Goal: Check status: Check status

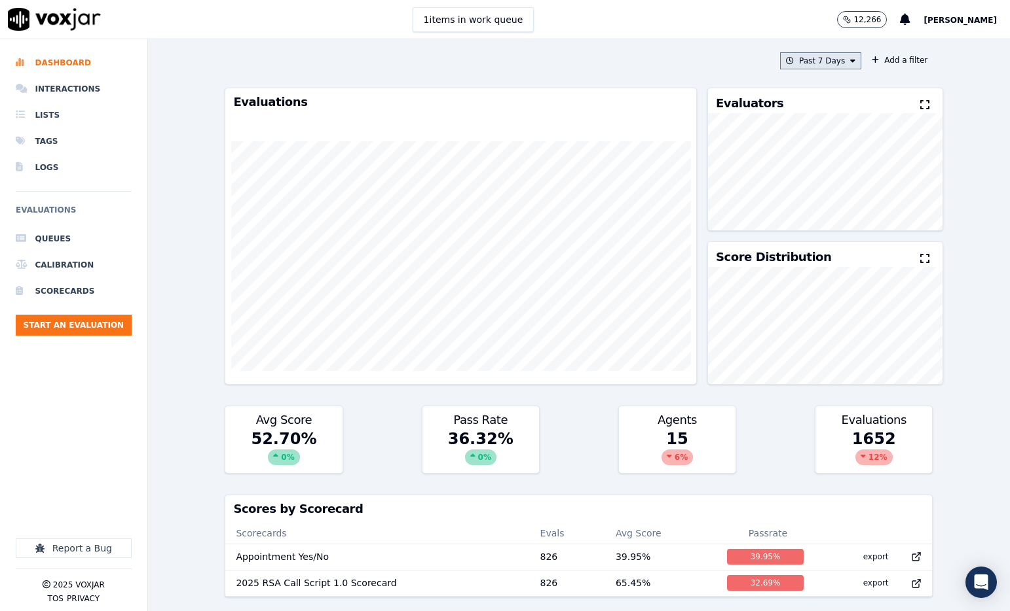
click at [850, 58] on button "Past 7 Days" at bounding box center [820, 60] width 81 height 17
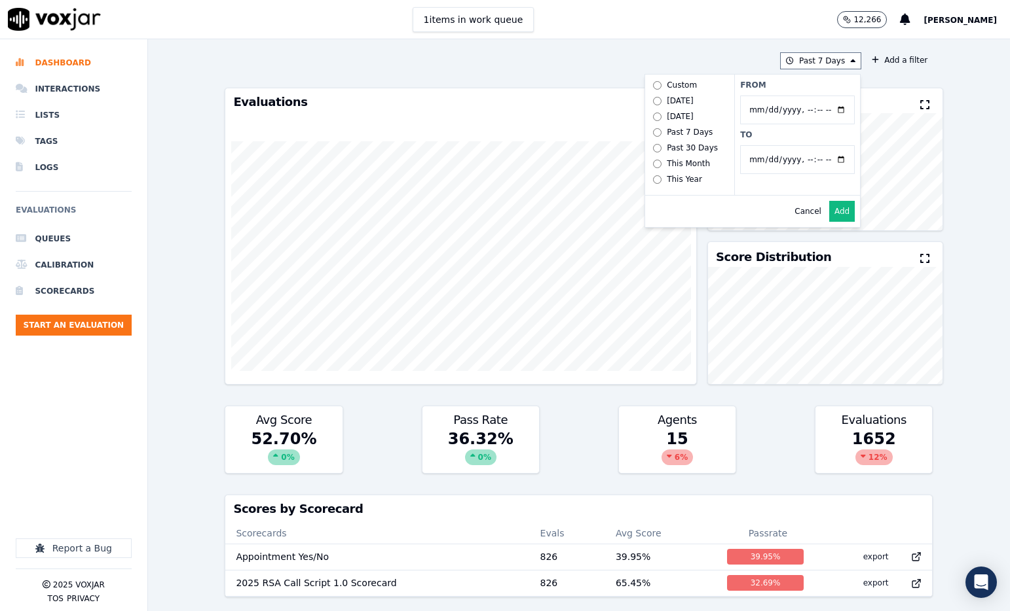
click at [850, 51] on div "Past 7 Days Custom [DATE] [DATE] Past 7 Days Past 30 Days This Month This Year …" at bounding box center [578, 325] width 718 height 572
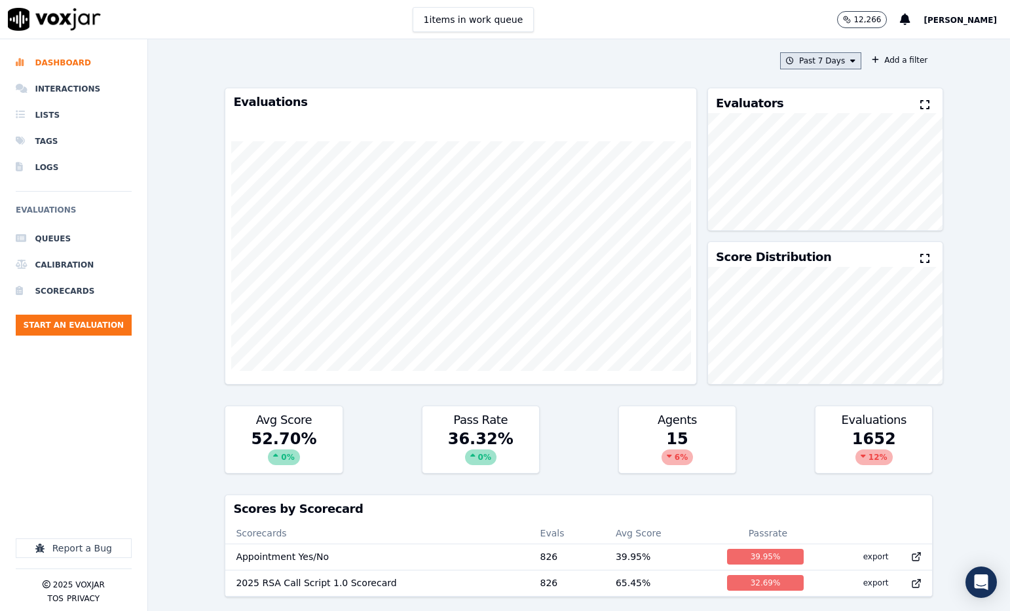
click at [850, 56] on button "Past 7 Days Custom [DATE] [DATE] Past 7 Days Past 30 Days This Month This Year …" at bounding box center [820, 60] width 81 height 17
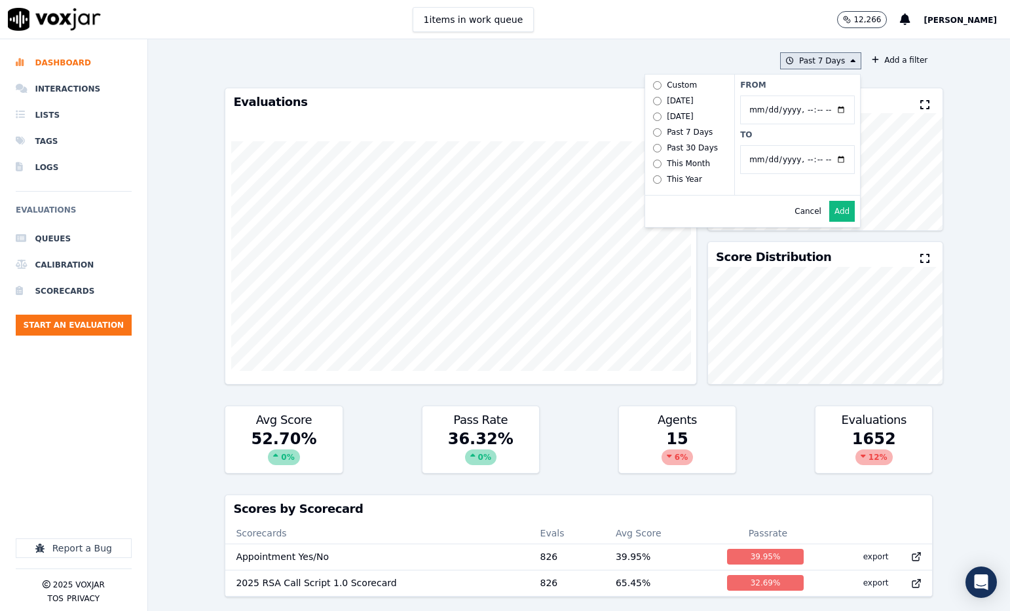
click at [846, 58] on button "Past 7 Days Custom [DATE] [DATE] Past 7 Days Past 30 Days This Month This Year …" at bounding box center [820, 60] width 81 height 17
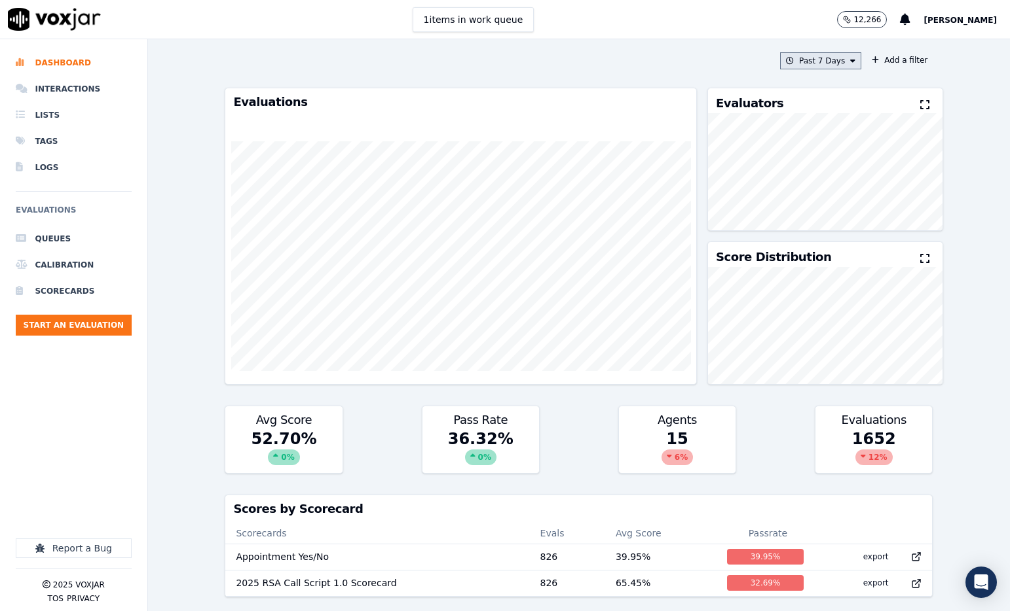
click at [832, 59] on button "Past 7 Days" at bounding box center [820, 60] width 81 height 17
click at [846, 212] on button "Add" at bounding box center [842, 211] width 26 height 21
click at [882, 62] on button "Add a filter" at bounding box center [899, 60] width 66 height 16
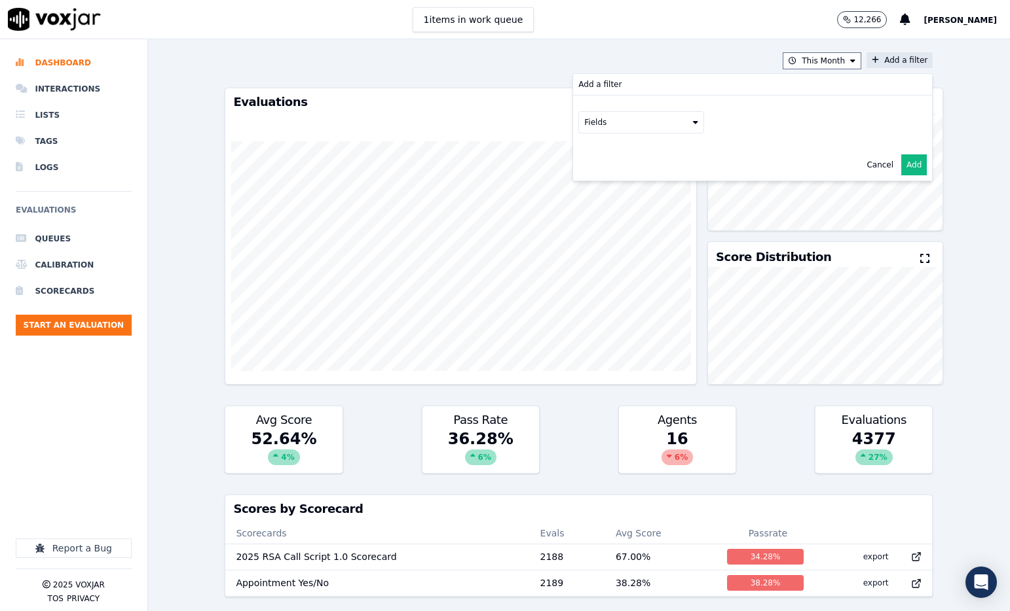
click at [689, 122] on button "Fields" at bounding box center [641, 122] width 126 height 22
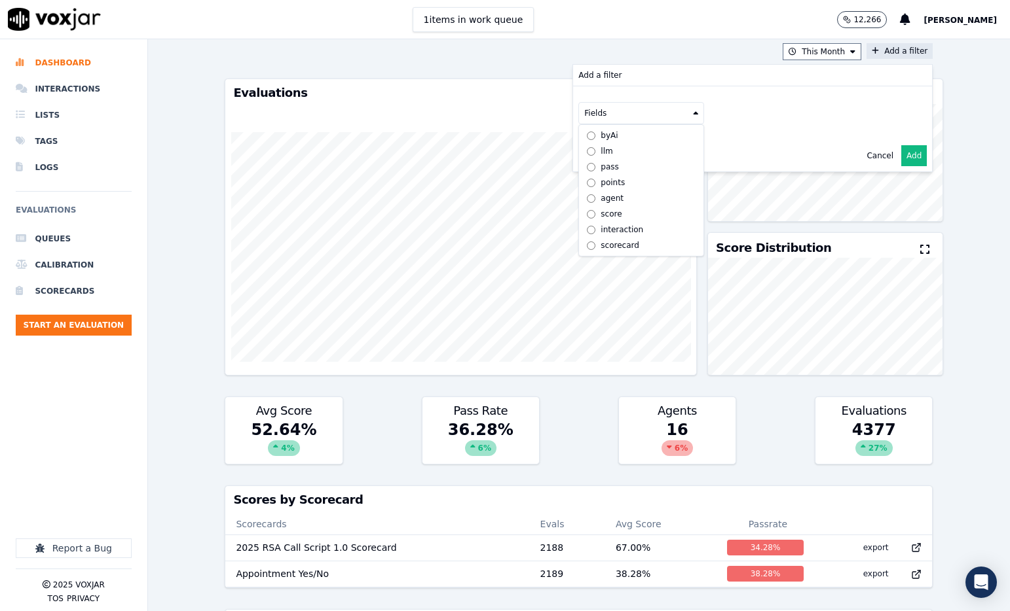
click at [596, 244] on label "scorecard" at bounding box center [640, 246] width 119 height 16
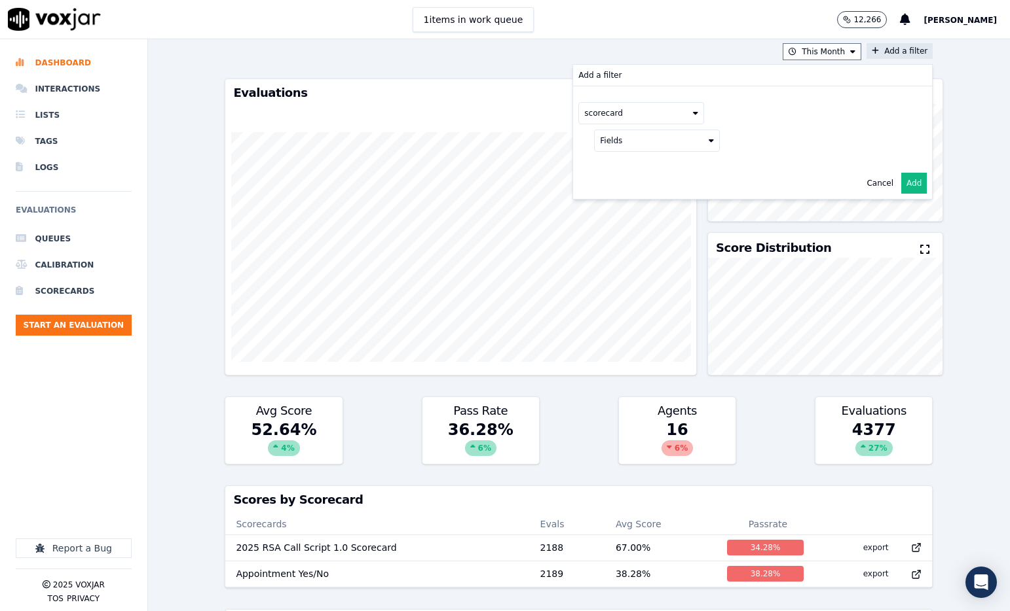
click at [620, 147] on button "Fields" at bounding box center [657, 141] width 126 height 22
click at [768, 149] on div "title" at bounding box center [753, 141] width 319 height 22
click at [765, 142] on button at bounding box center [819, 140] width 189 height 20
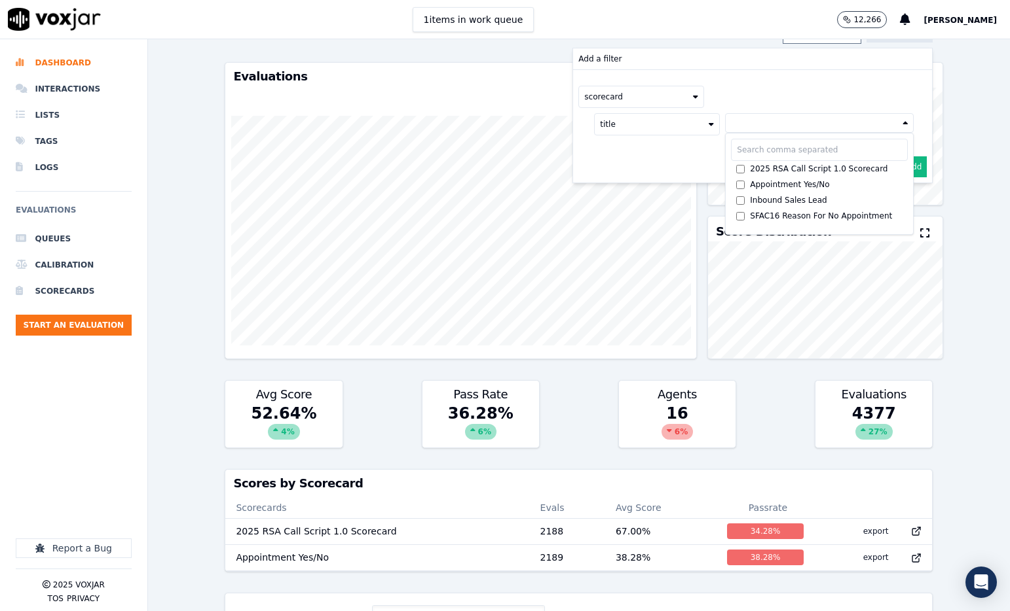
scroll to position [23, 0]
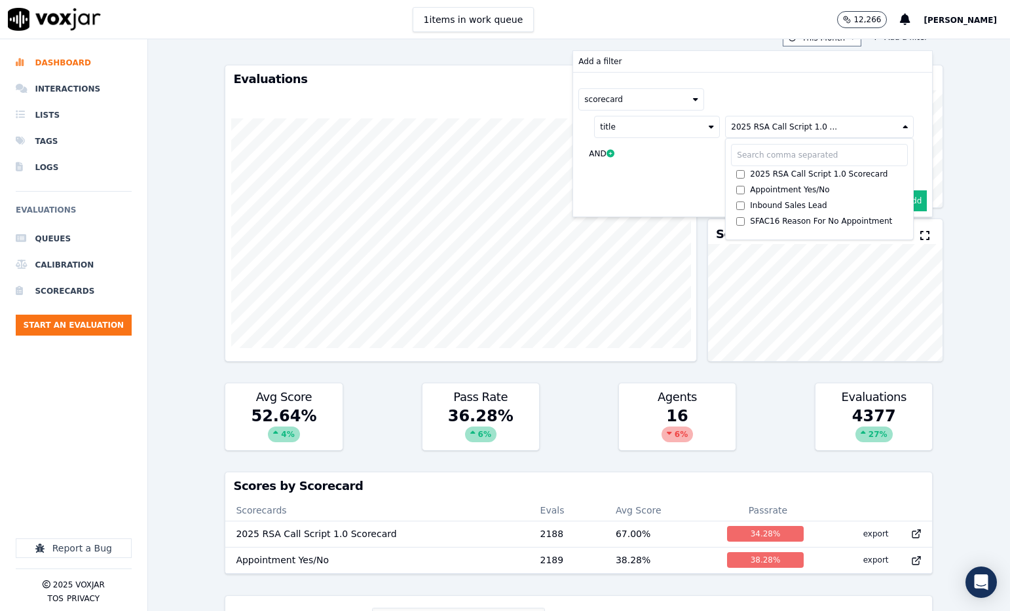
drag, startPoint x: 864, startPoint y: 90, endPoint x: 846, endPoint y: 88, distance: 17.7
click at [864, 90] on div "scorecard" at bounding box center [752, 99] width 348 height 22
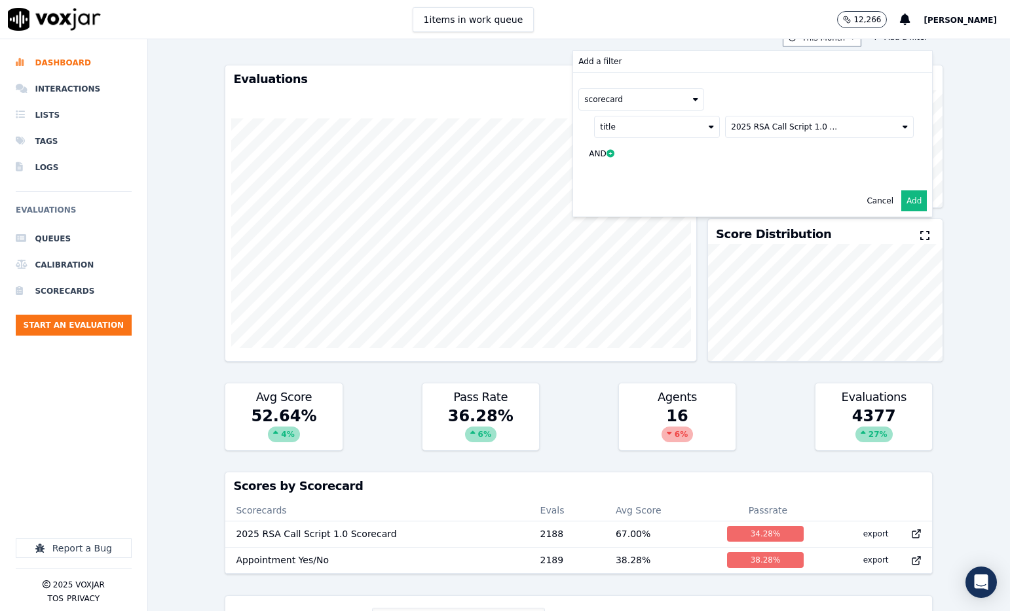
click at [919, 196] on button "Add" at bounding box center [914, 201] width 26 height 21
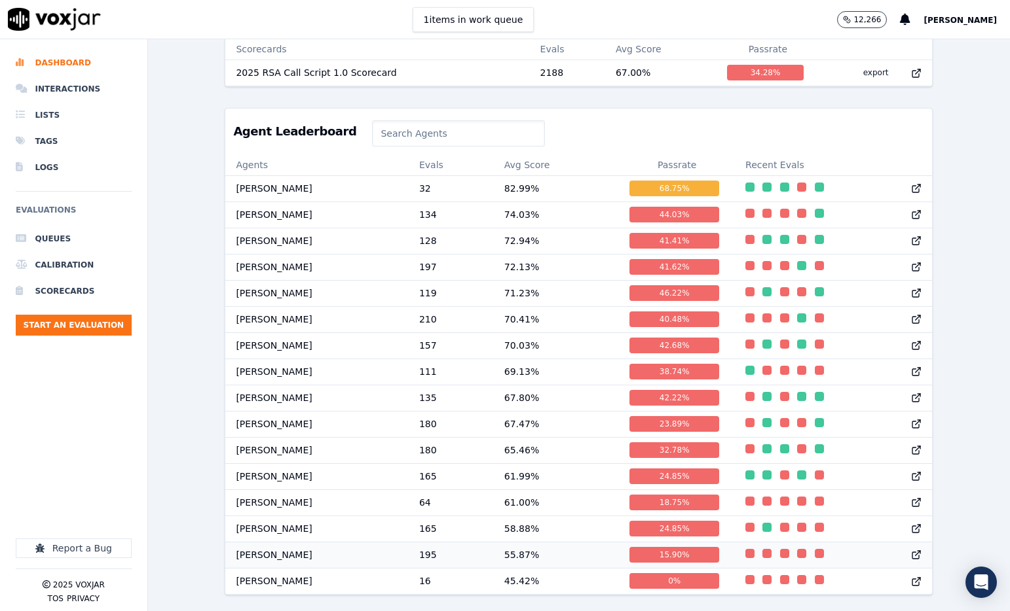
scroll to position [1, 0]
click at [369, 530] on td "[PERSON_NAME]" at bounding box center [316, 528] width 183 height 26
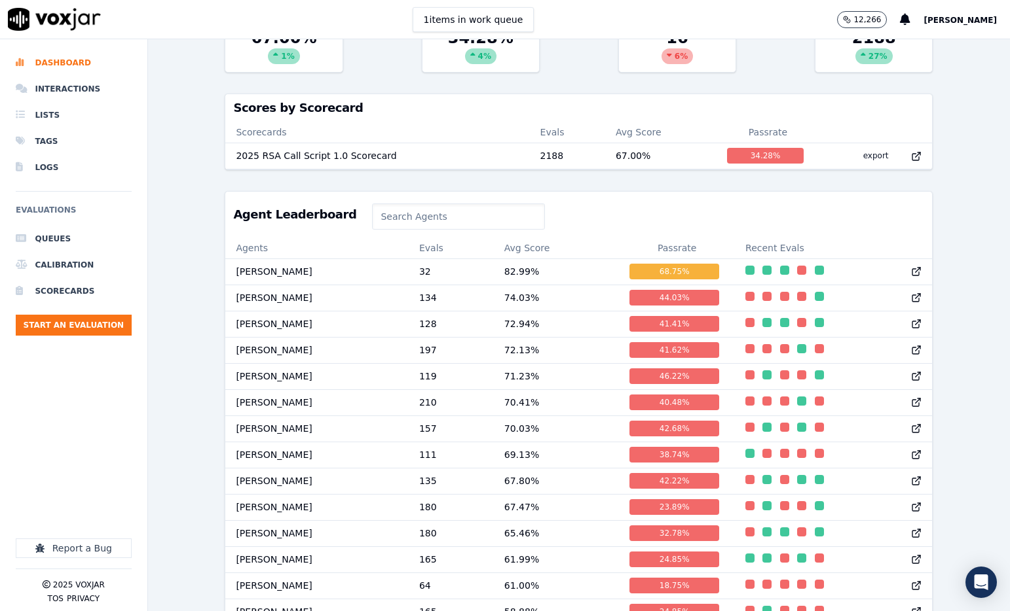
scroll to position [384, 0]
